Goal: Information Seeking & Learning: Learn about a topic

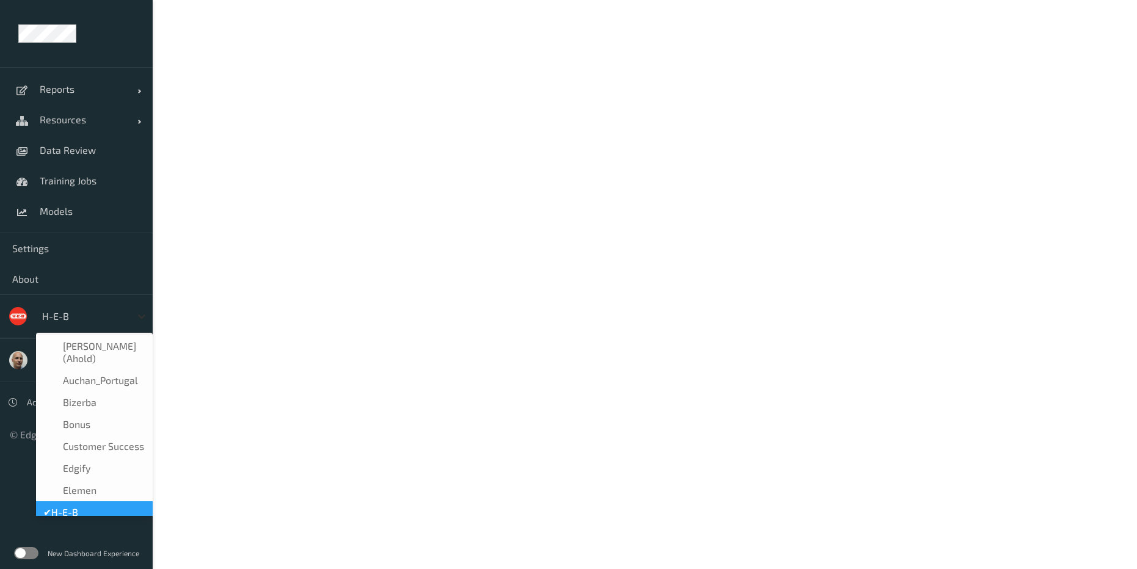
click at [145, 315] on icon at bounding box center [141, 317] width 7 height 4
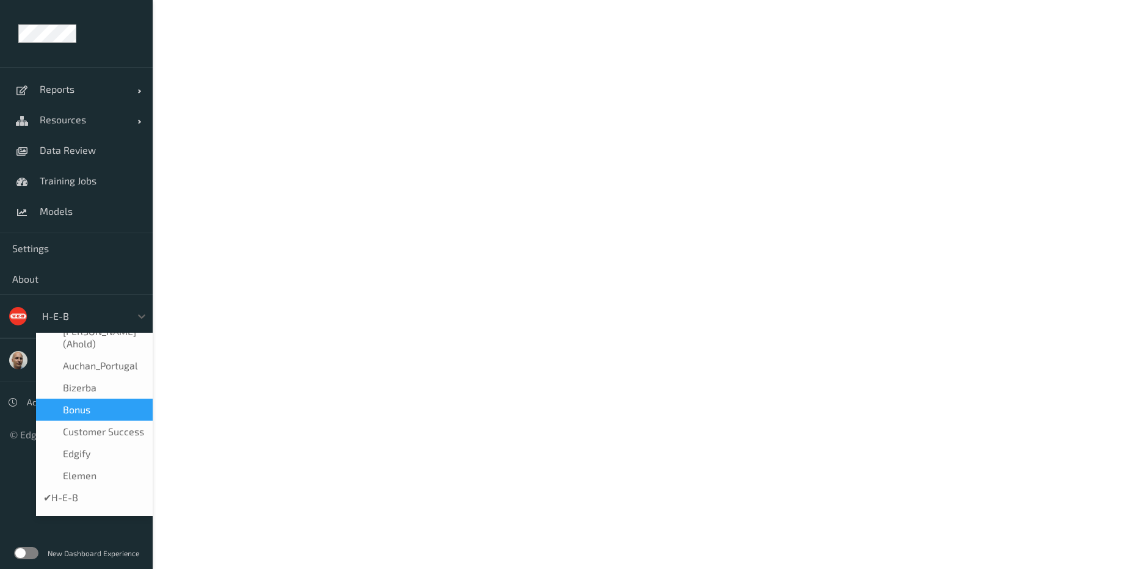
scroll to position [305, 0]
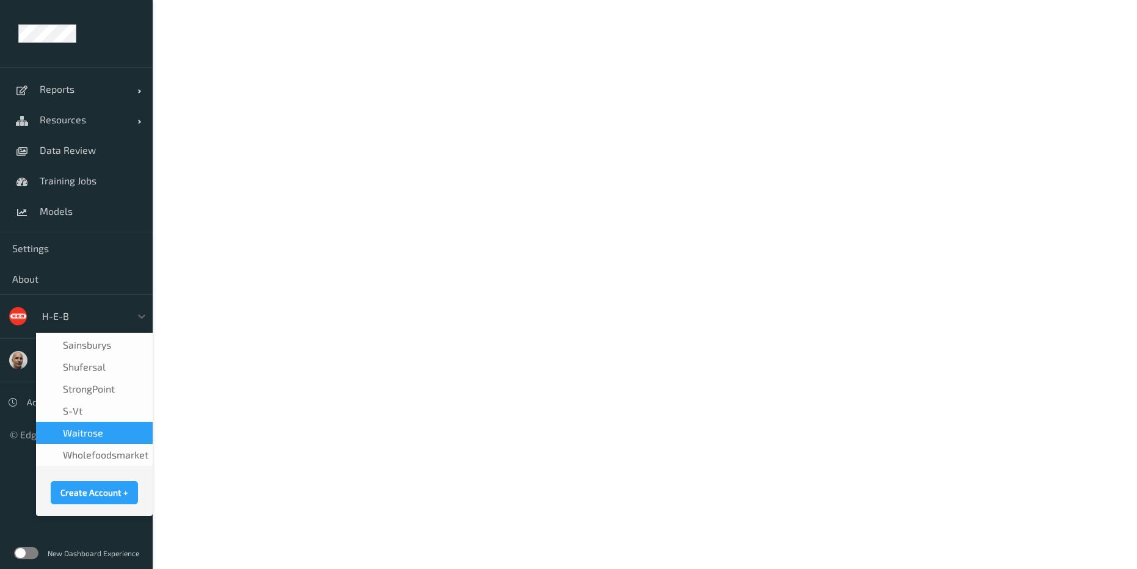
click at [93, 427] on span "waitrose" at bounding box center [83, 433] width 40 height 12
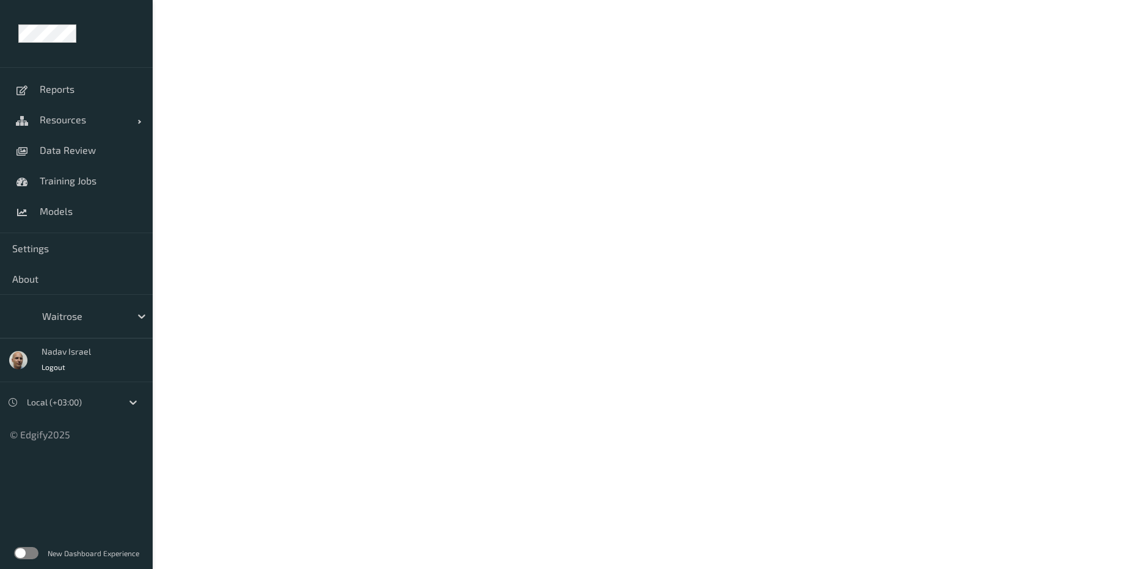
click at [29, 552] on label at bounding box center [26, 553] width 24 height 12
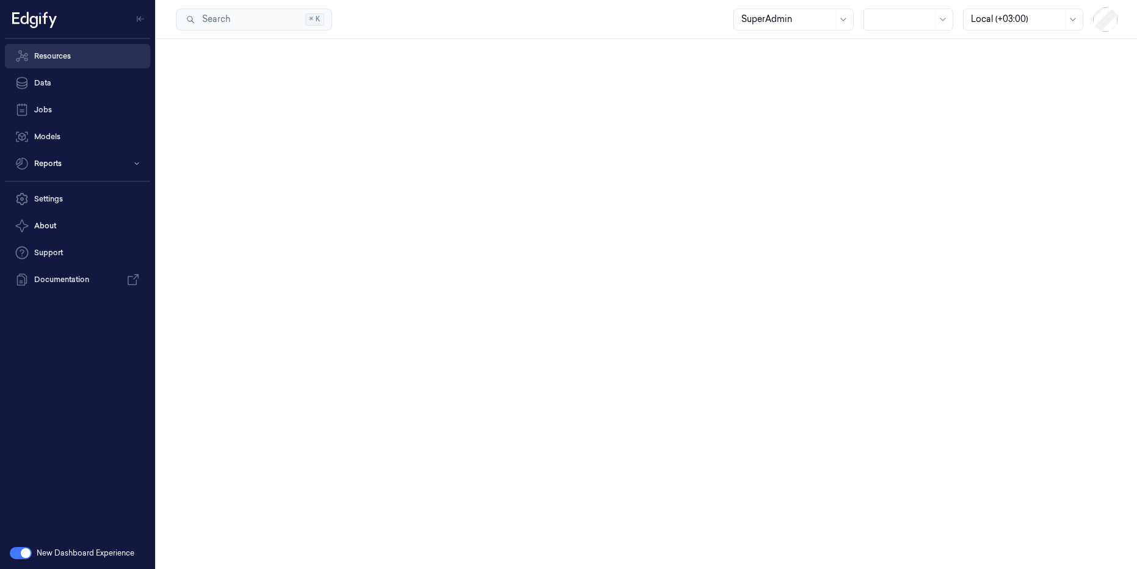
click at [50, 60] on link "Resources" at bounding box center [77, 56] width 145 height 24
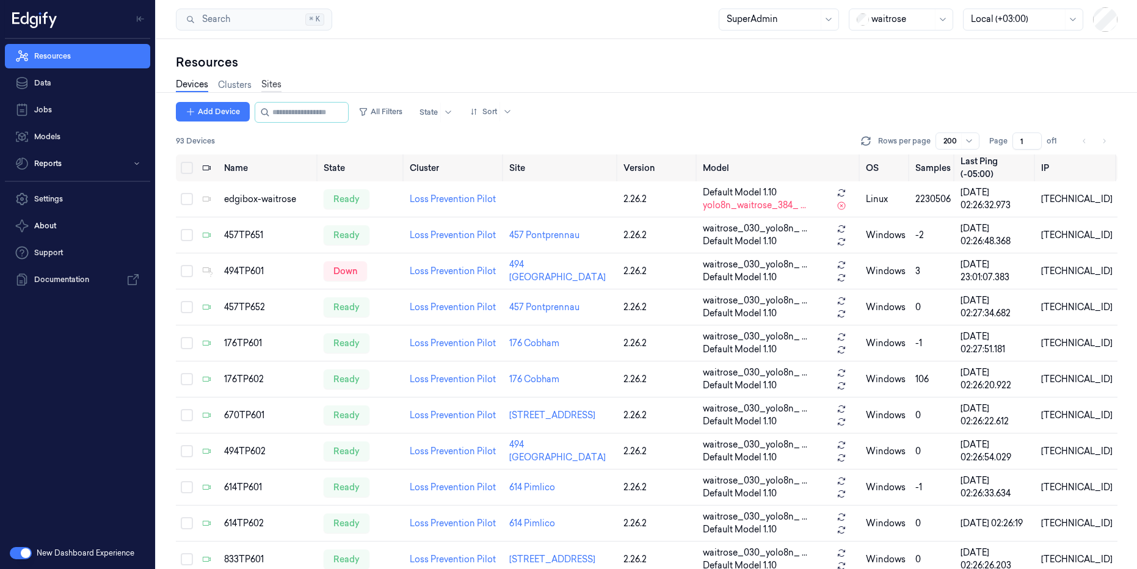
click at [275, 87] on link "Sites" at bounding box center [271, 85] width 20 height 14
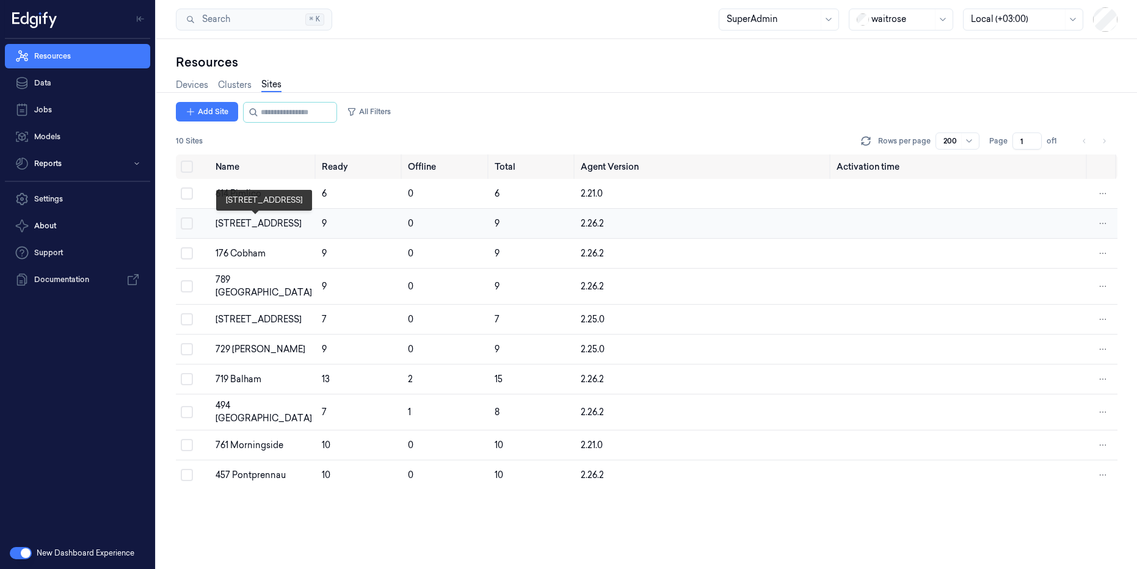
click at [241, 222] on div "670 Mill Hill" at bounding box center [264, 223] width 97 height 13
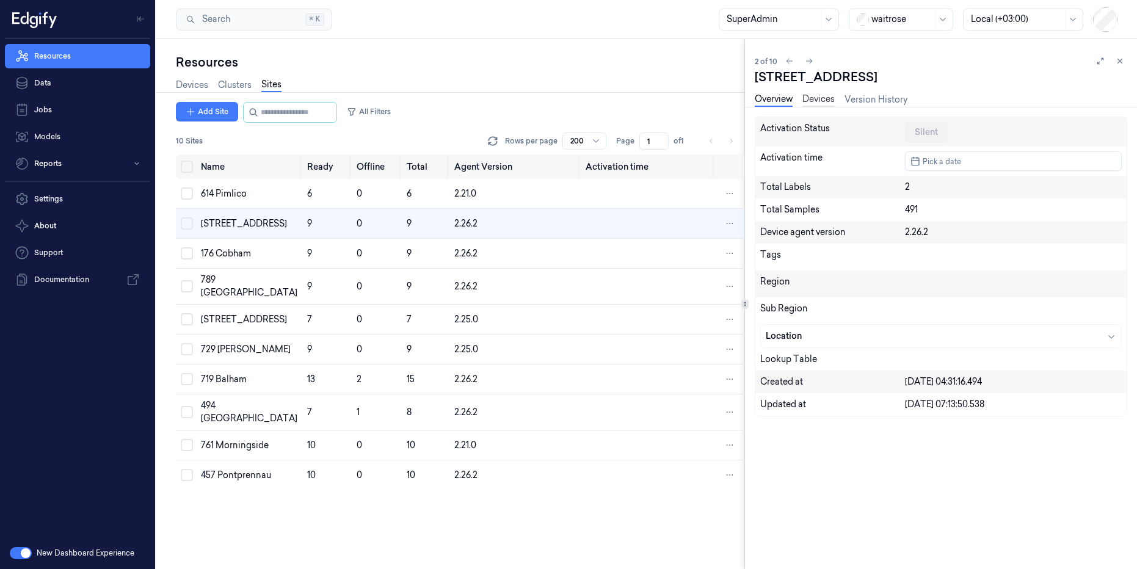
click at [823, 98] on link "Devices" at bounding box center [819, 100] width 32 height 14
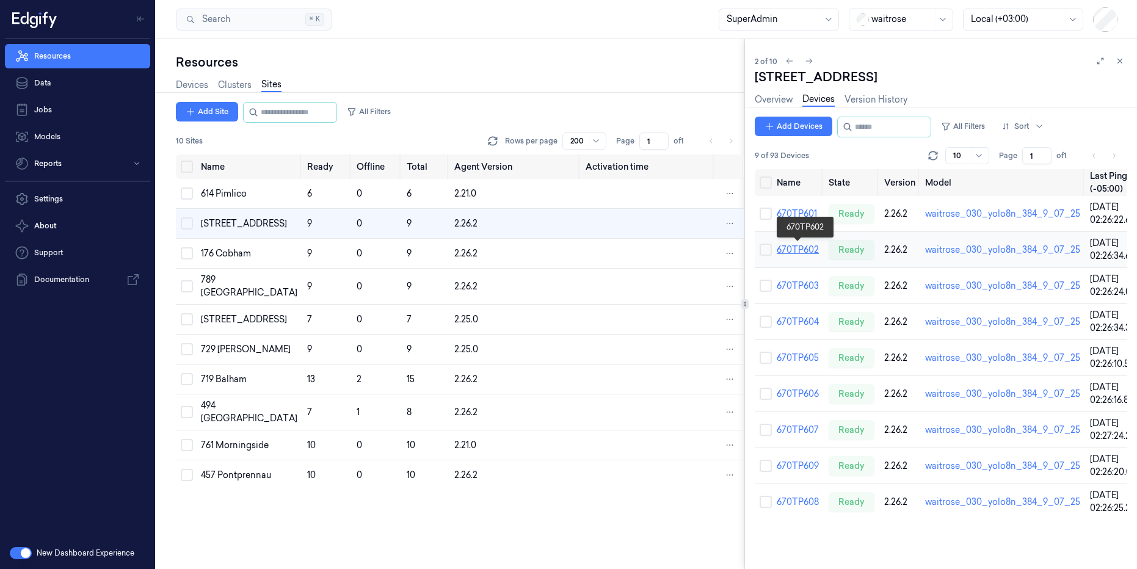
click at [792, 247] on link "670TP602" at bounding box center [798, 249] width 42 height 11
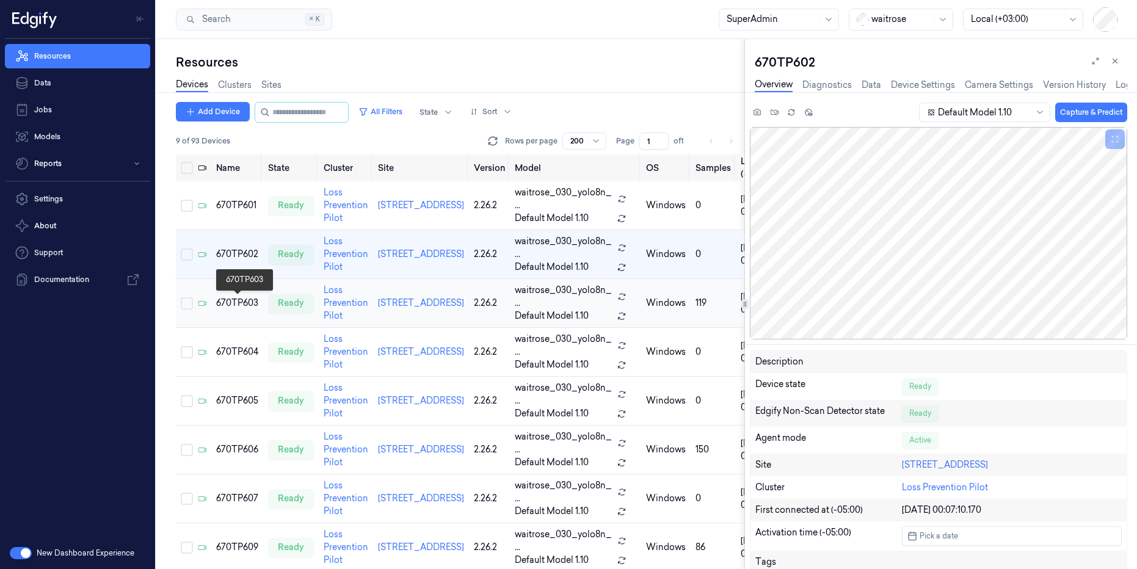
click at [233, 307] on div "670TP603" at bounding box center [237, 303] width 42 height 13
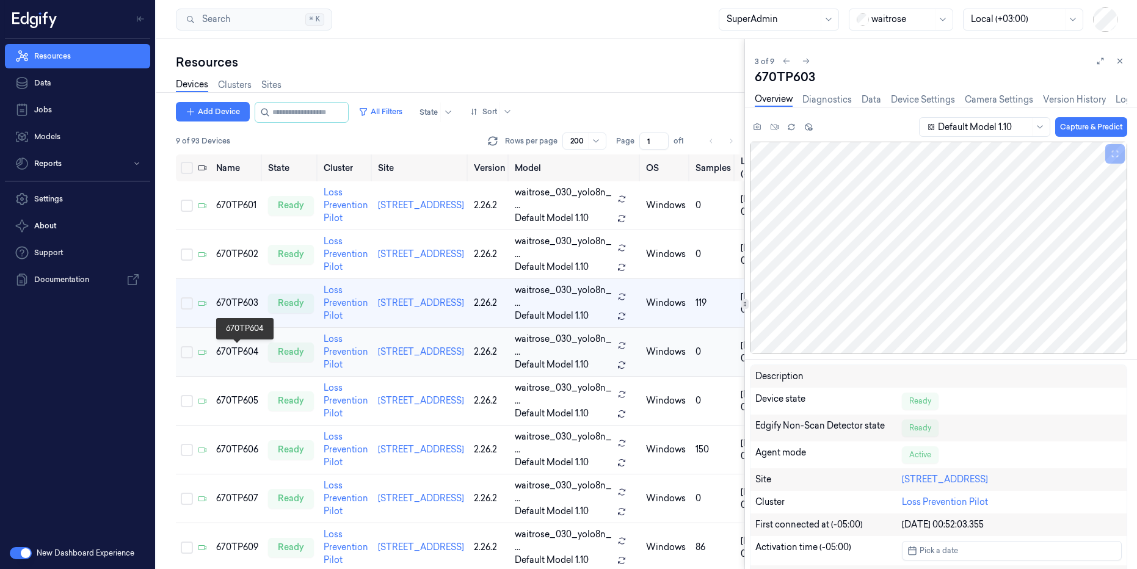
click at [237, 357] on div "670TP604" at bounding box center [237, 352] width 42 height 13
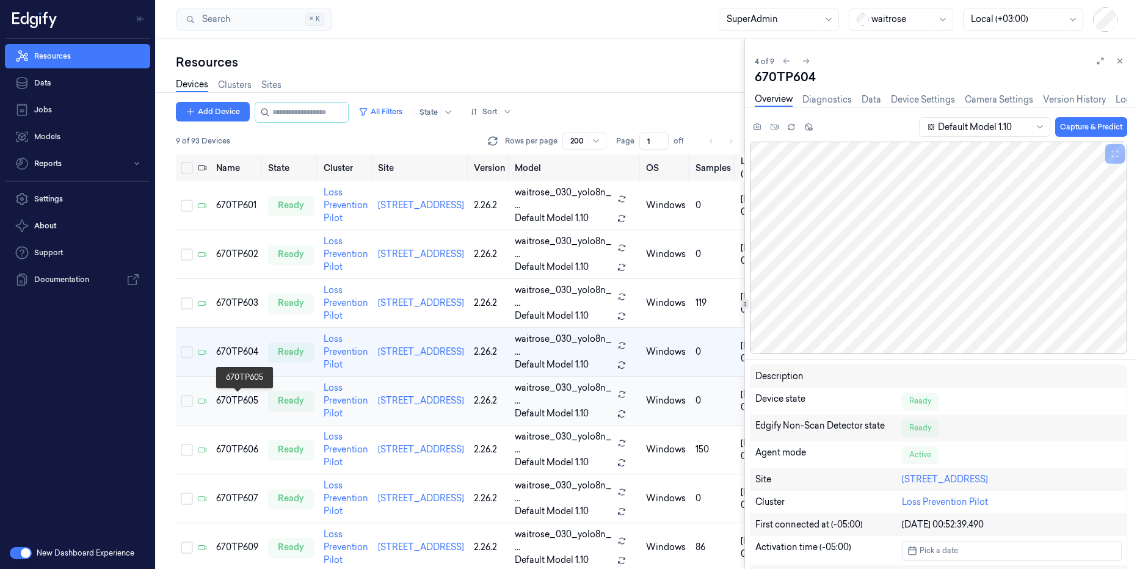
click at [236, 406] on div "670TP605" at bounding box center [237, 401] width 42 height 13
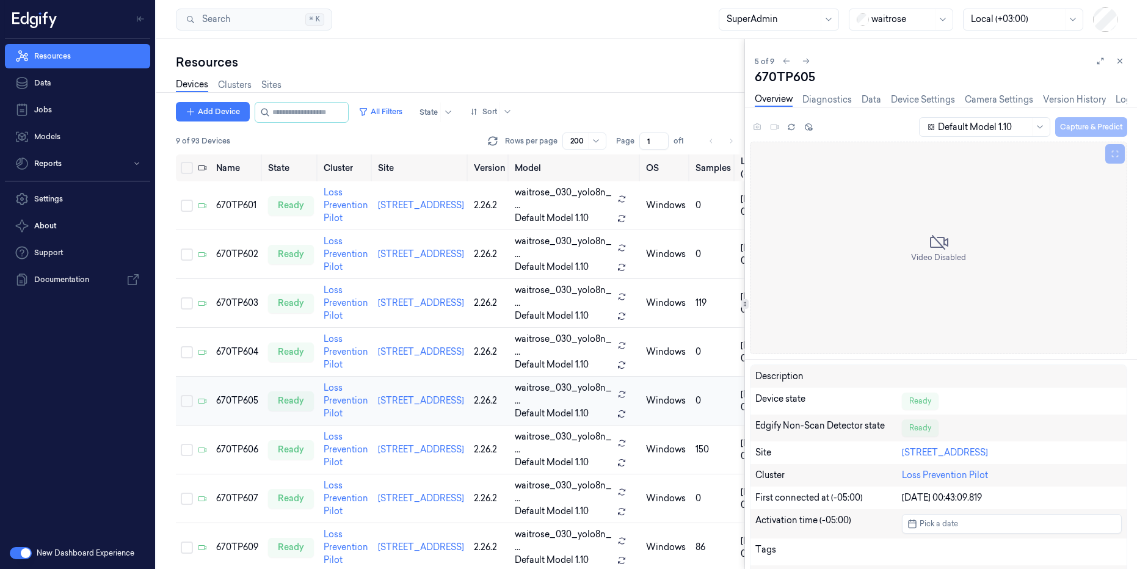
scroll to position [39, 0]
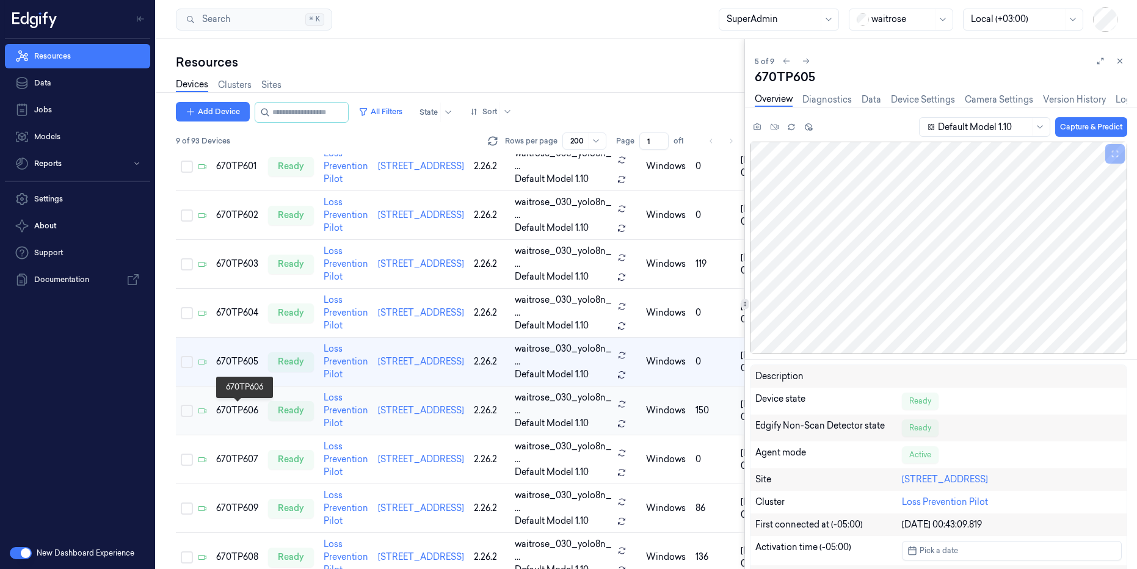
click at [242, 412] on div "670TP606" at bounding box center [237, 410] width 42 height 13
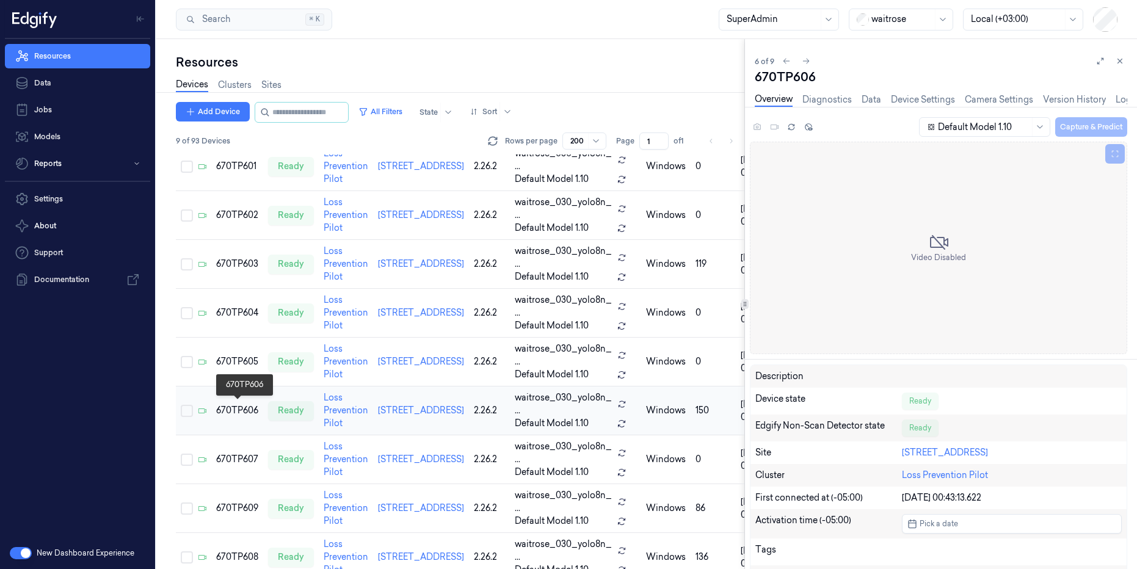
scroll to position [66, 0]
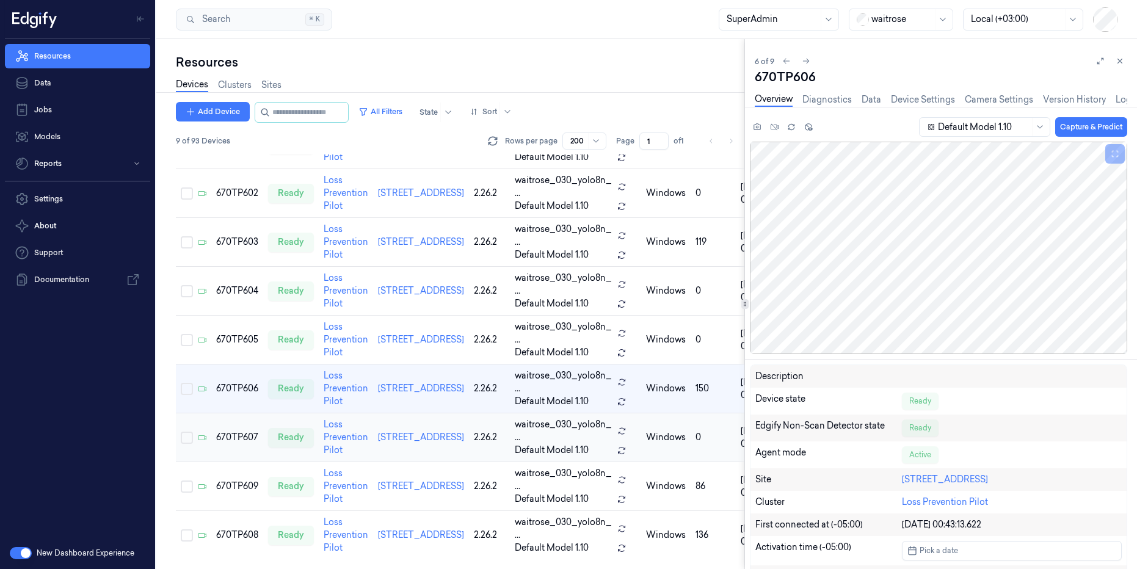
click at [242, 442] on td "670TP607" at bounding box center [237, 438] width 52 height 49
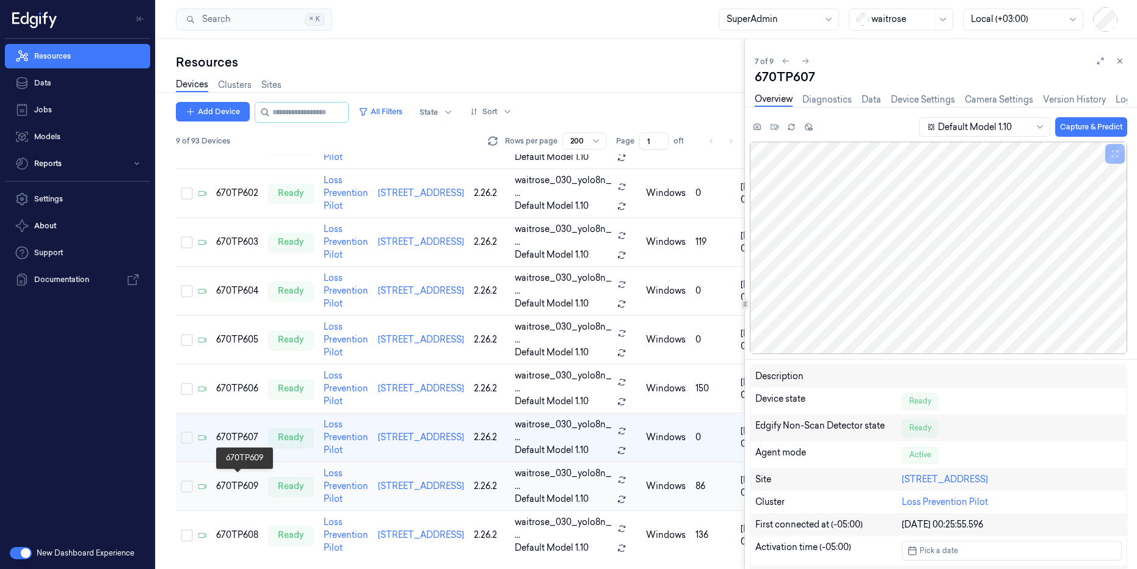
click at [247, 480] on div "670TP609" at bounding box center [237, 486] width 42 height 13
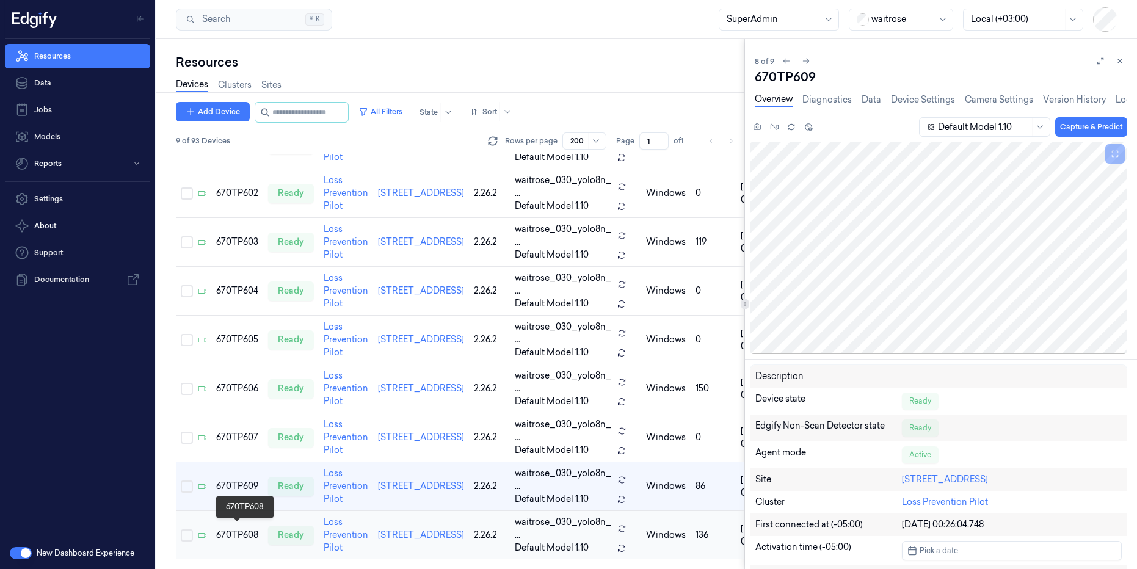
click at [227, 529] on div "670TP608" at bounding box center [237, 535] width 42 height 13
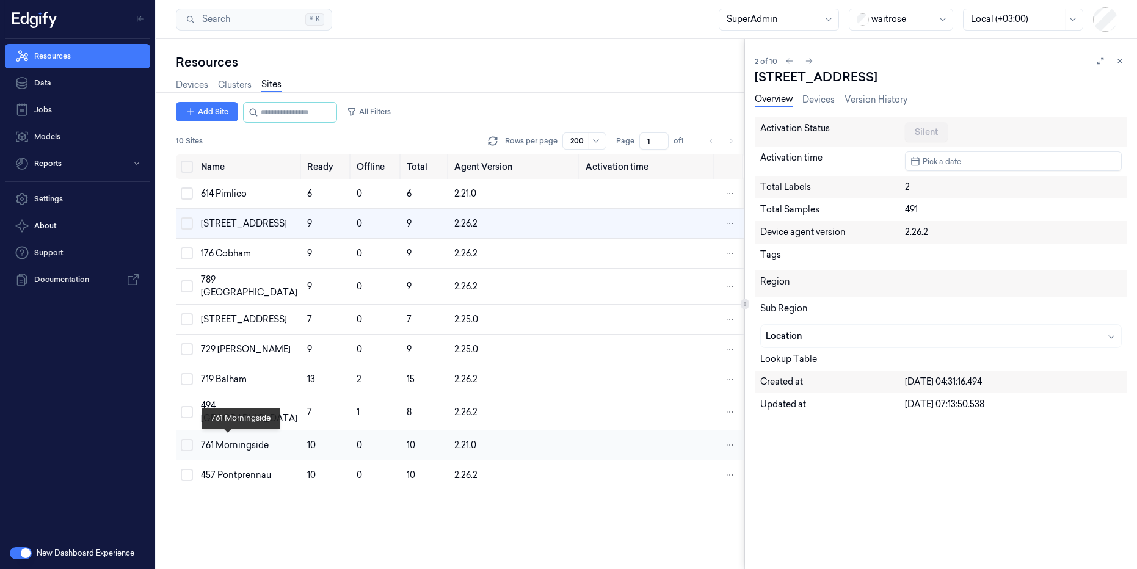
click at [224, 452] on div "761 Morningside" at bounding box center [249, 445] width 97 height 13
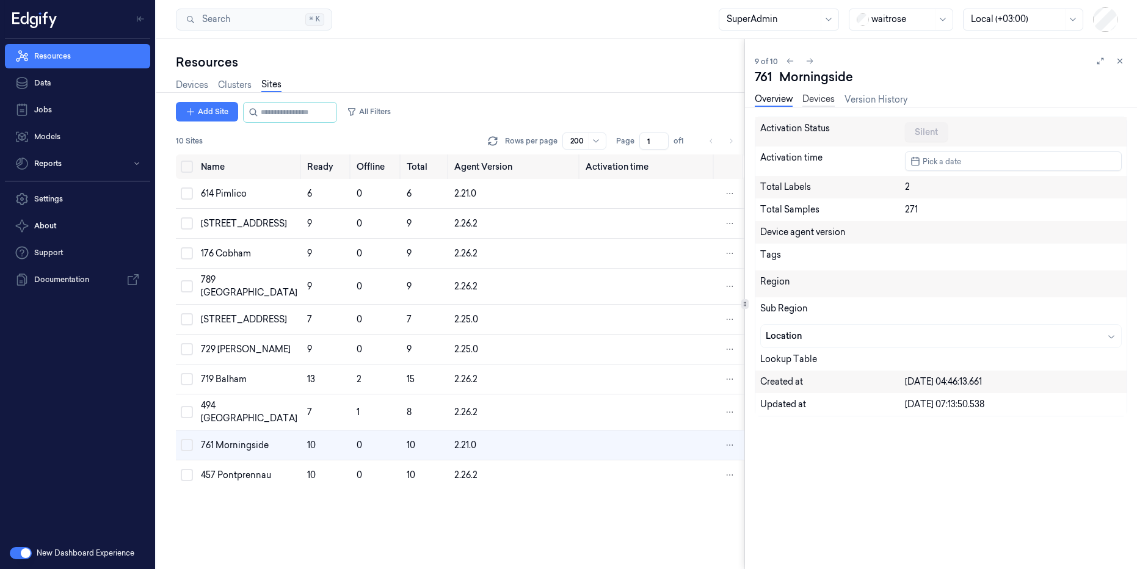
click at [819, 97] on link "Devices" at bounding box center [819, 100] width 32 height 14
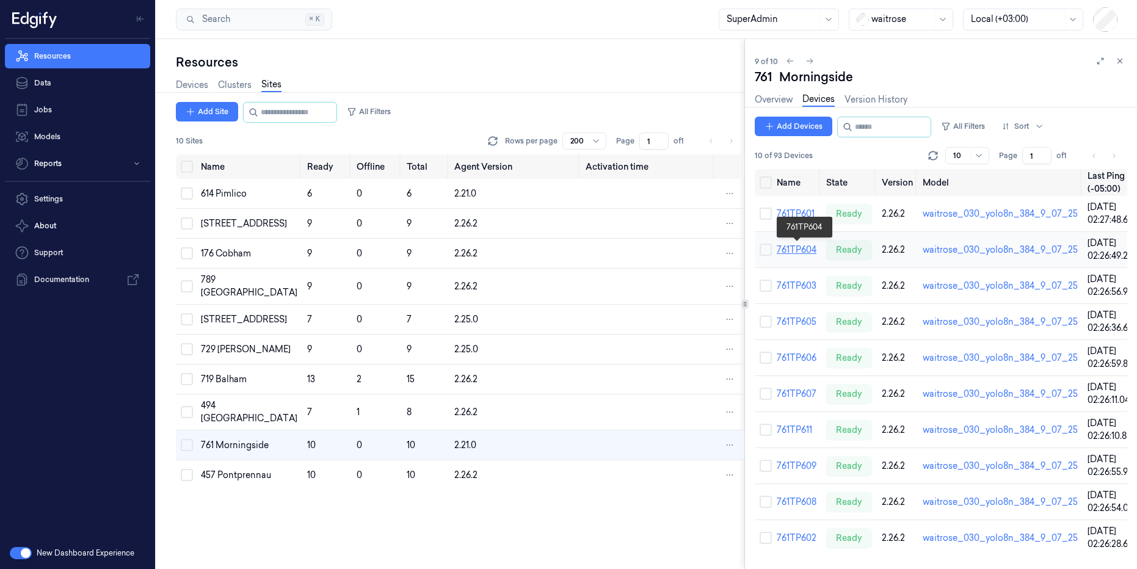
click at [793, 249] on link "761TP604" at bounding box center [797, 249] width 40 height 11
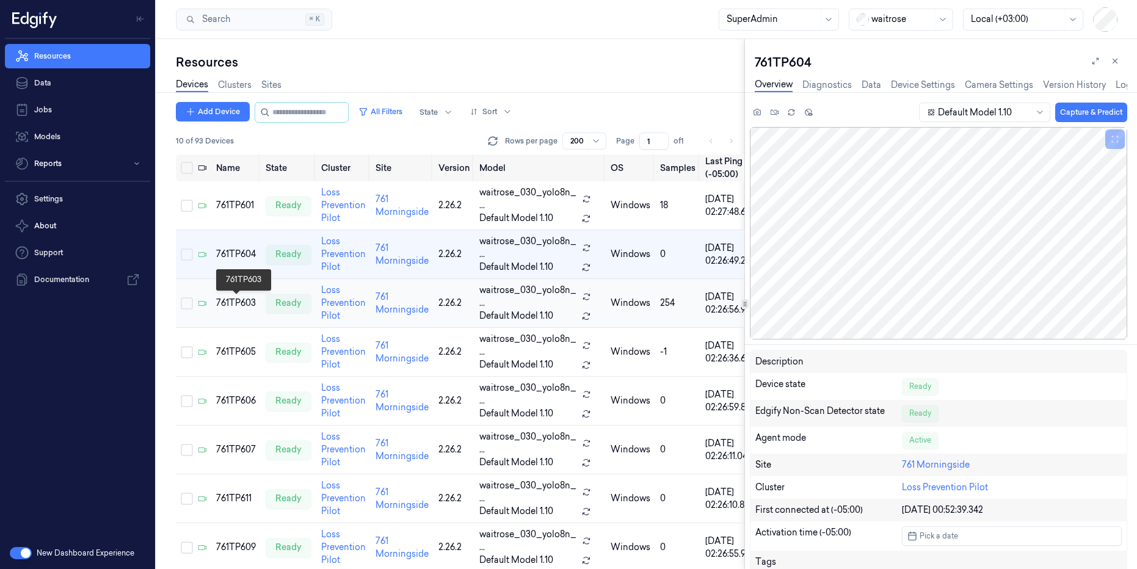
click at [230, 302] on div "761TP603" at bounding box center [236, 303] width 40 height 13
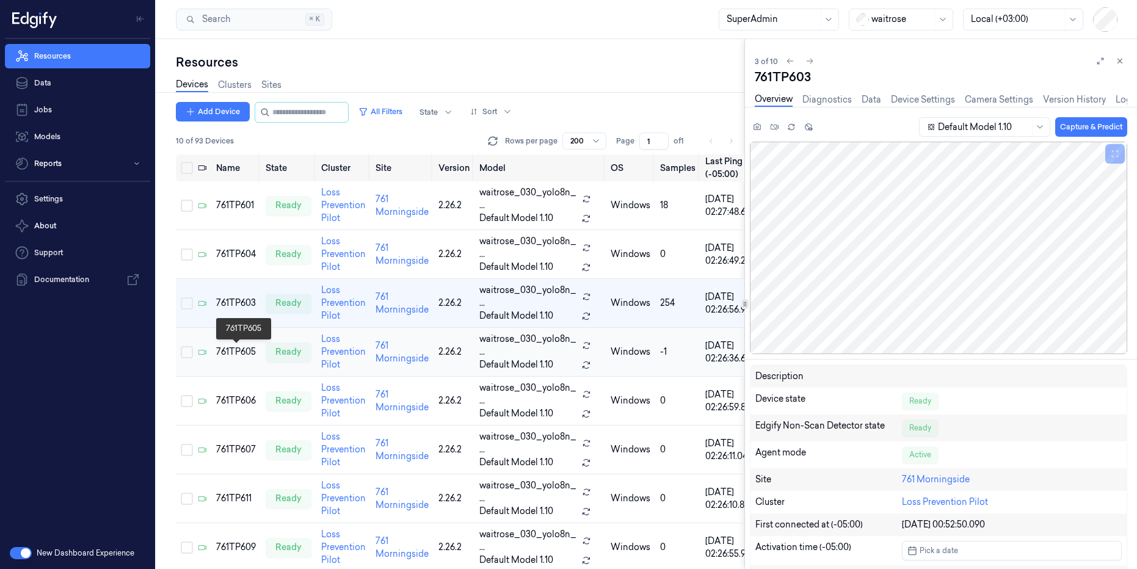
click at [239, 351] on div "761TP605" at bounding box center [236, 352] width 40 height 13
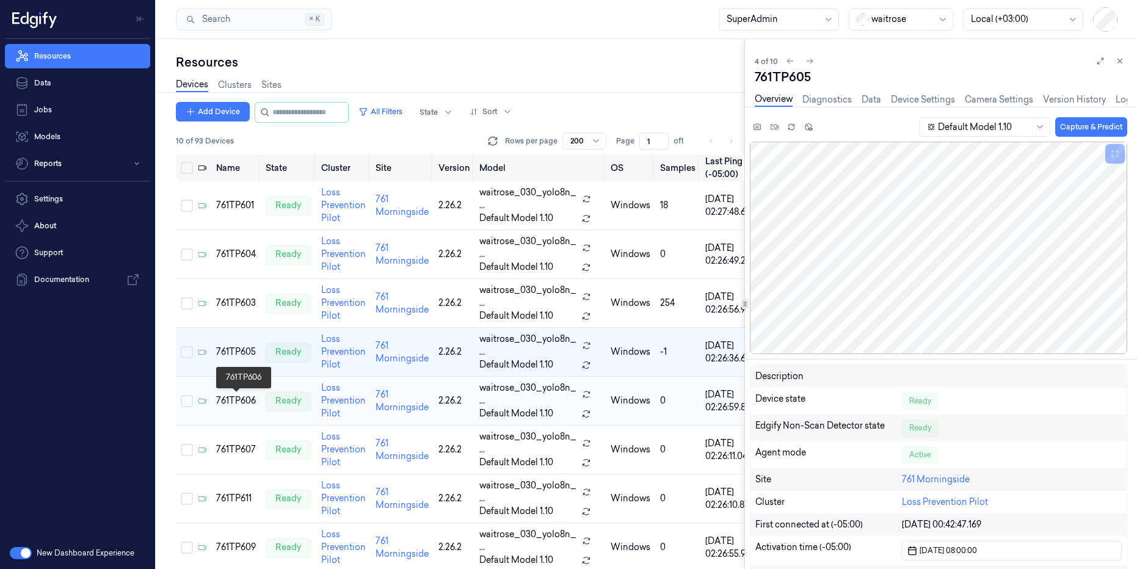
click at [229, 405] on div "761TP606" at bounding box center [236, 401] width 40 height 13
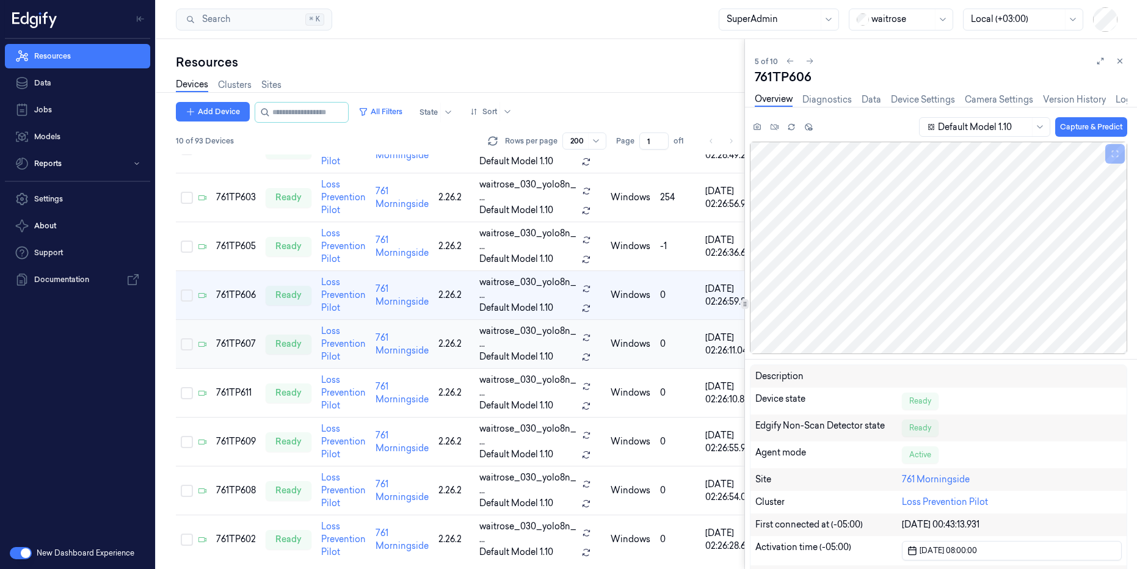
scroll to position [115, 0]
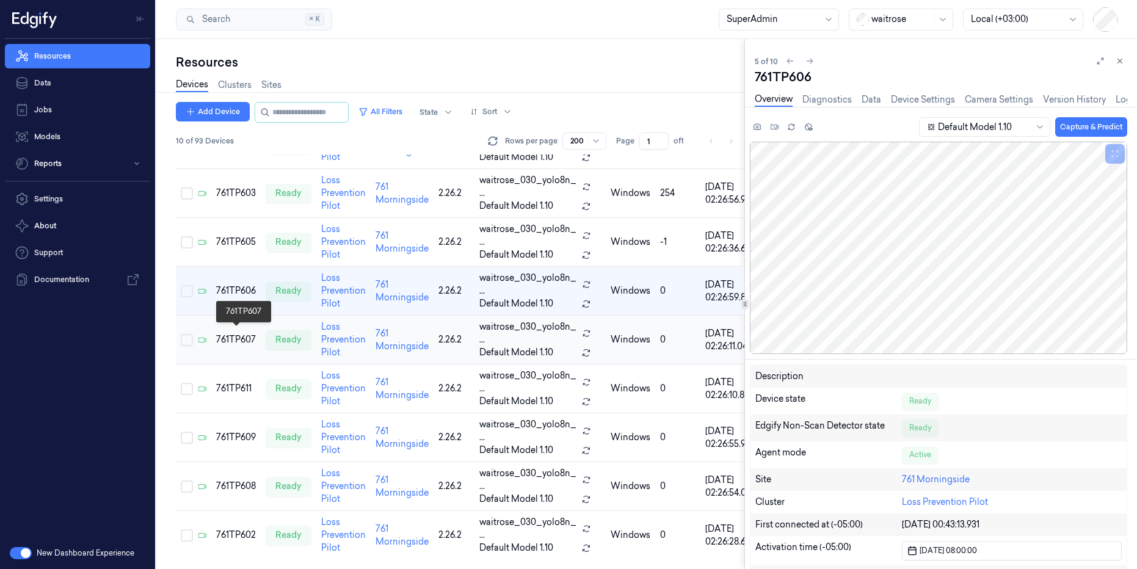
click at [236, 334] on div "761TP607" at bounding box center [236, 340] width 40 height 13
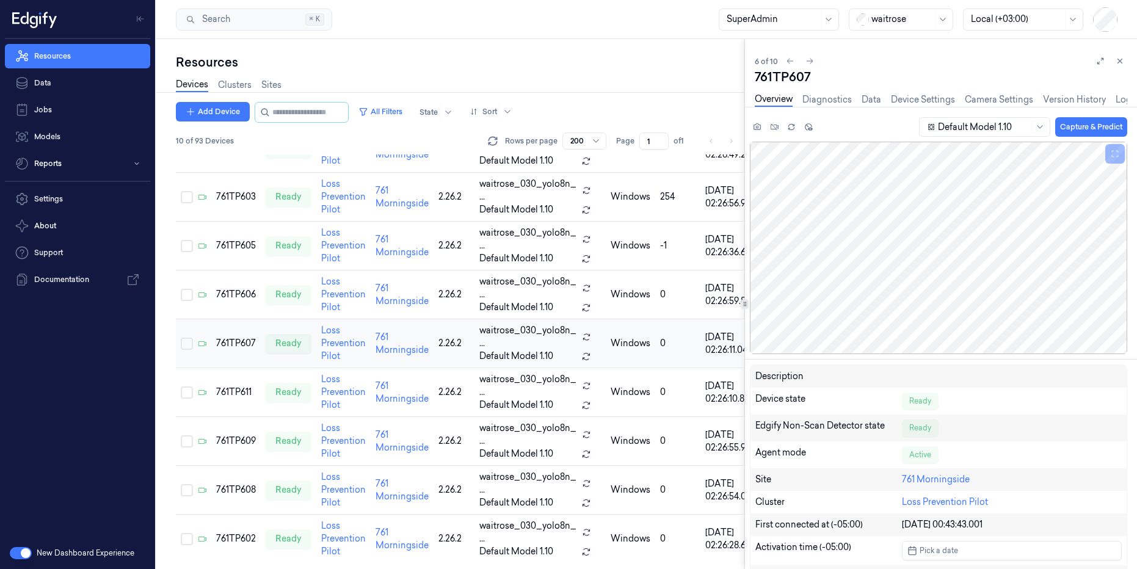
scroll to position [115, 0]
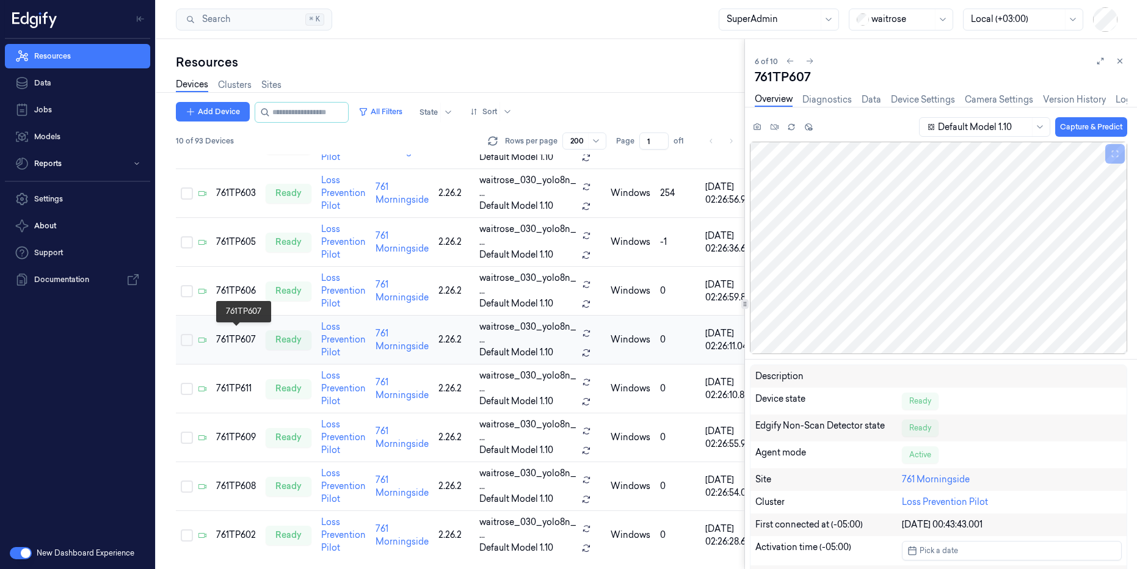
click at [236, 334] on div "761TP607" at bounding box center [236, 340] width 40 height 13
click at [242, 388] on div "761TP611" at bounding box center [236, 388] width 40 height 13
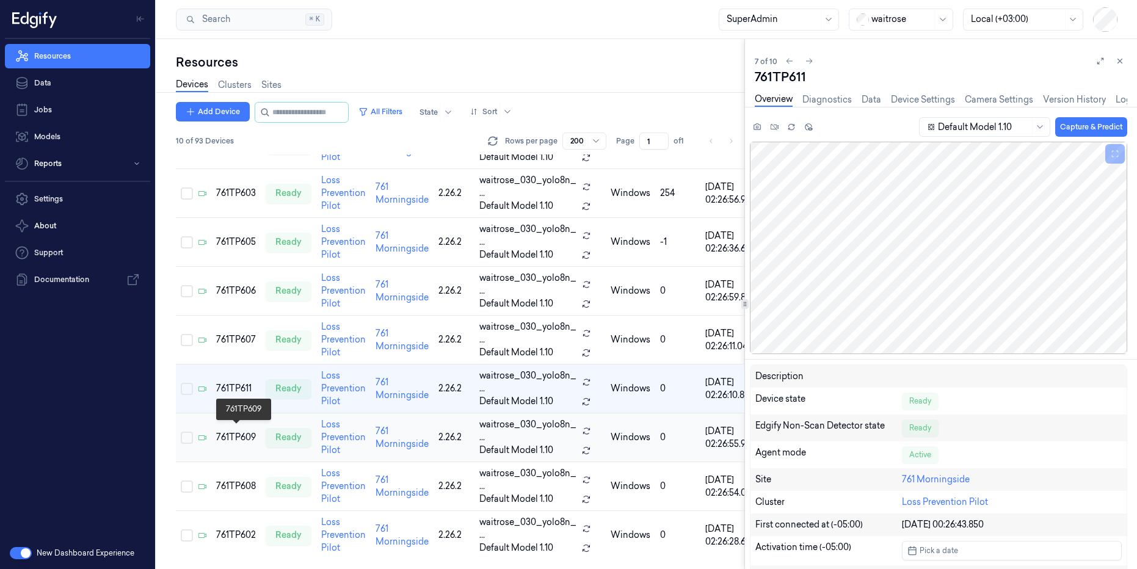
click at [238, 431] on div "761TP609" at bounding box center [236, 437] width 40 height 13
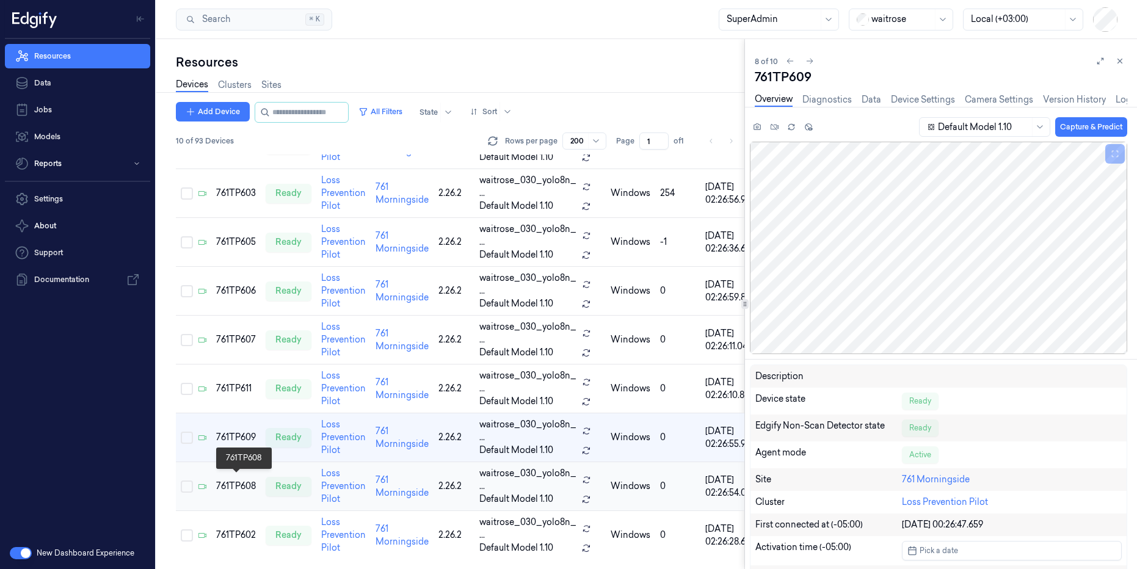
click at [227, 484] on div "761TP608" at bounding box center [236, 486] width 40 height 13
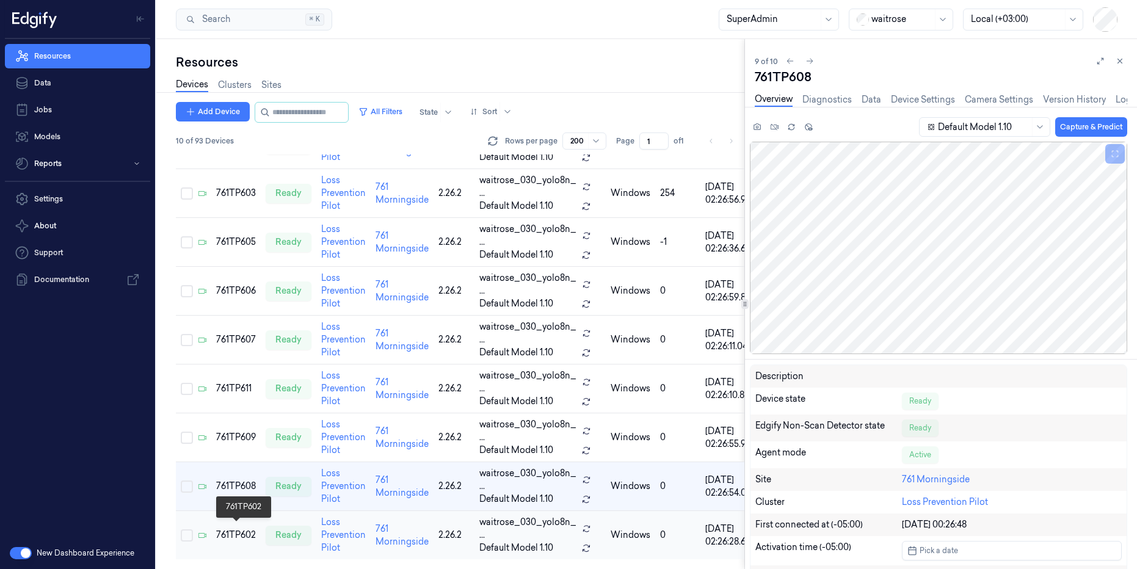
click at [234, 534] on div "761TP602" at bounding box center [236, 535] width 40 height 13
